Goal: Complete application form

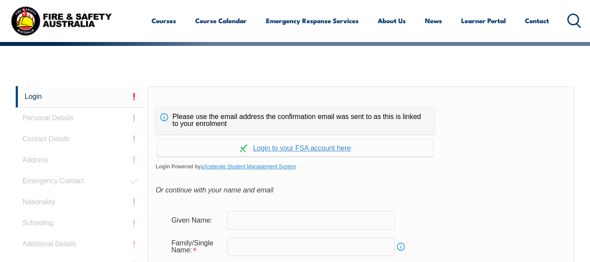
scroll to position [163, 0]
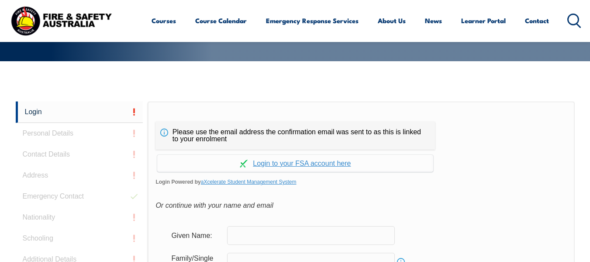
click at [257, 238] on input "text" at bounding box center [311, 235] width 168 height 18
type input "[PERSON_NAME]"
type input "Sharp"
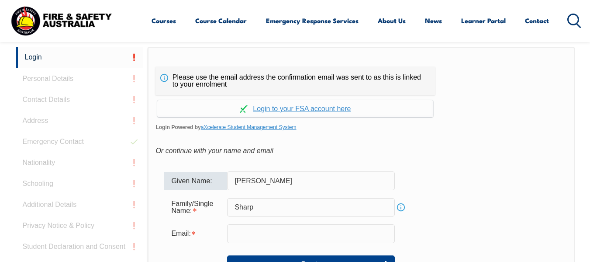
scroll to position [294, 0]
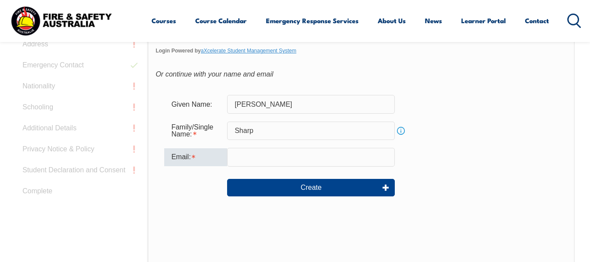
click at [322, 160] on input "email" at bounding box center [311, 157] width 168 height 18
click at [242, 156] on input "email" at bounding box center [311, 157] width 168 height 18
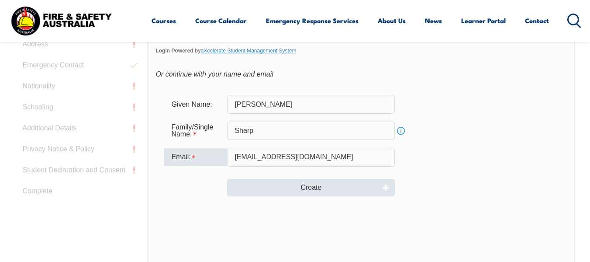
type input "[EMAIL_ADDRESS][DOMAIN_NAME]"
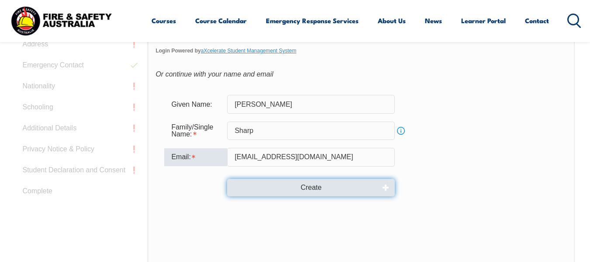
click at [328, 187] on button "Create" at bounding box center [311, 187] width 168 height 17
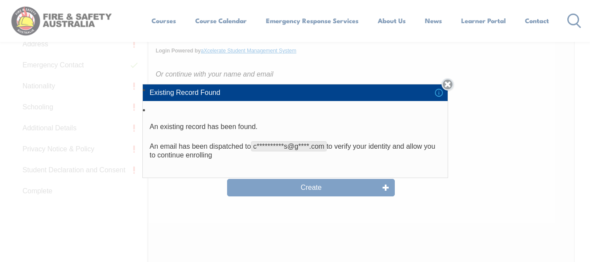
click at [452, 83] on link "Close" at bounding box center [448, 84] width 12 height 12
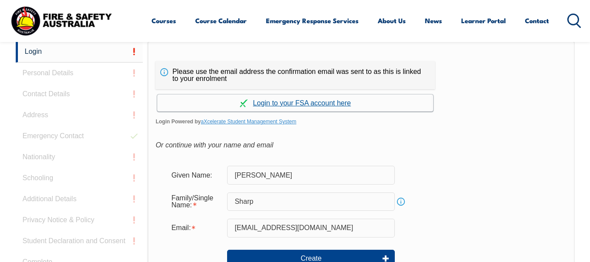
scroll to position [207, 0]
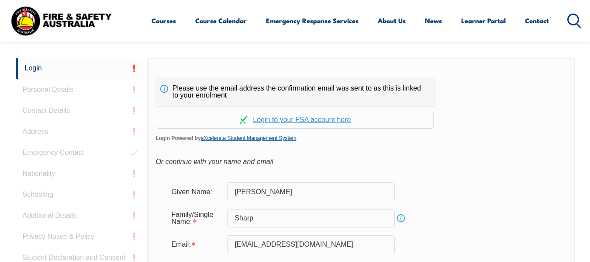
click at [262, 136] on link "aXcelerate Student Management System" at bounding box center [249, 138] width 96 height 6
